Goal: Ask a question

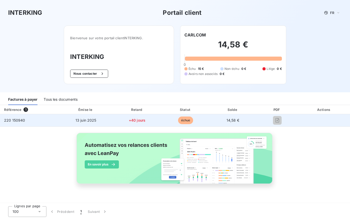
click at [187, 122] on span "échue" at bounding box center [185, 120] width 15 height 8
click at [134, 121] on span "+40 jours" at bounding box center [137, 120] width 17 height 4
click at [20, 123] on div "220 150940" at bounding box center [14, 120] width 21 height 5
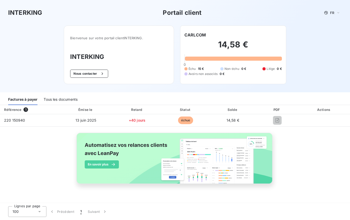
click at [24, 110] on span "1" at bounding box center [25, 109] width 5 height 5
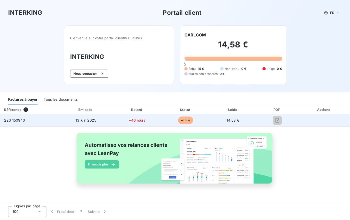
click at [232, 120] on span "14,58 €" at bounding box center [232, 120] width 13 height 4
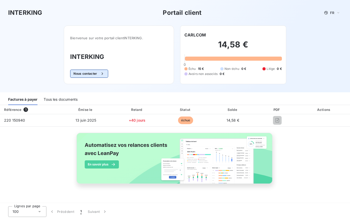
click at [92, 72] on button "Nous contacter" at bounding box center [89, 74] width 38 height 8
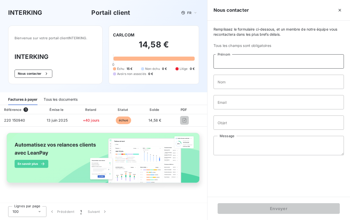
click at [225, 64] on input "Prénom" at bounding box center [278, 61] width 130 height 14
type input "[PERSON_NAME]"
type input "Poinsaut"
type input "[PERSON_NAME][EMAIL_ADDRESS][DOMAIN_NAME]"
click at [227, 123] on input "Objet" at bounding box center [278, 122] width 130 height 14
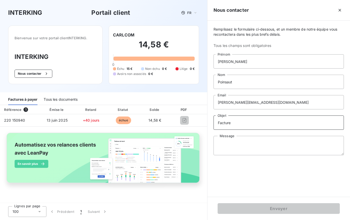
type input "Facture"
click at [221, 148] on textarea "Message" at bounding box center [278, 145] width 130 height 19
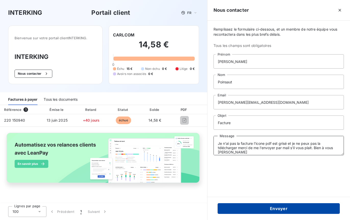
type textarea "Je n'ai pas la facture l'icone pdf est grisé et je ne peux pas la télécharger m…"
click at [268, 207] on button "Envoyer" at bounding box center [278, 208] width 122 height 11
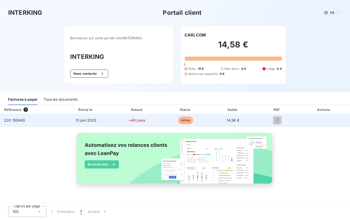
click at [184, 119] on span "échue" at bounding box center [185, 120] width 15 height 8
click at [142, 122] on span "+40 jours" at bounding box center [137, 120] width 17 height 4
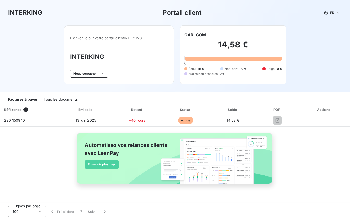
click at [176, 161] on img at bounding box center [175, 161] width 206 height 63
